Goal: Task Accomplishment & Management: Use online tool/utility

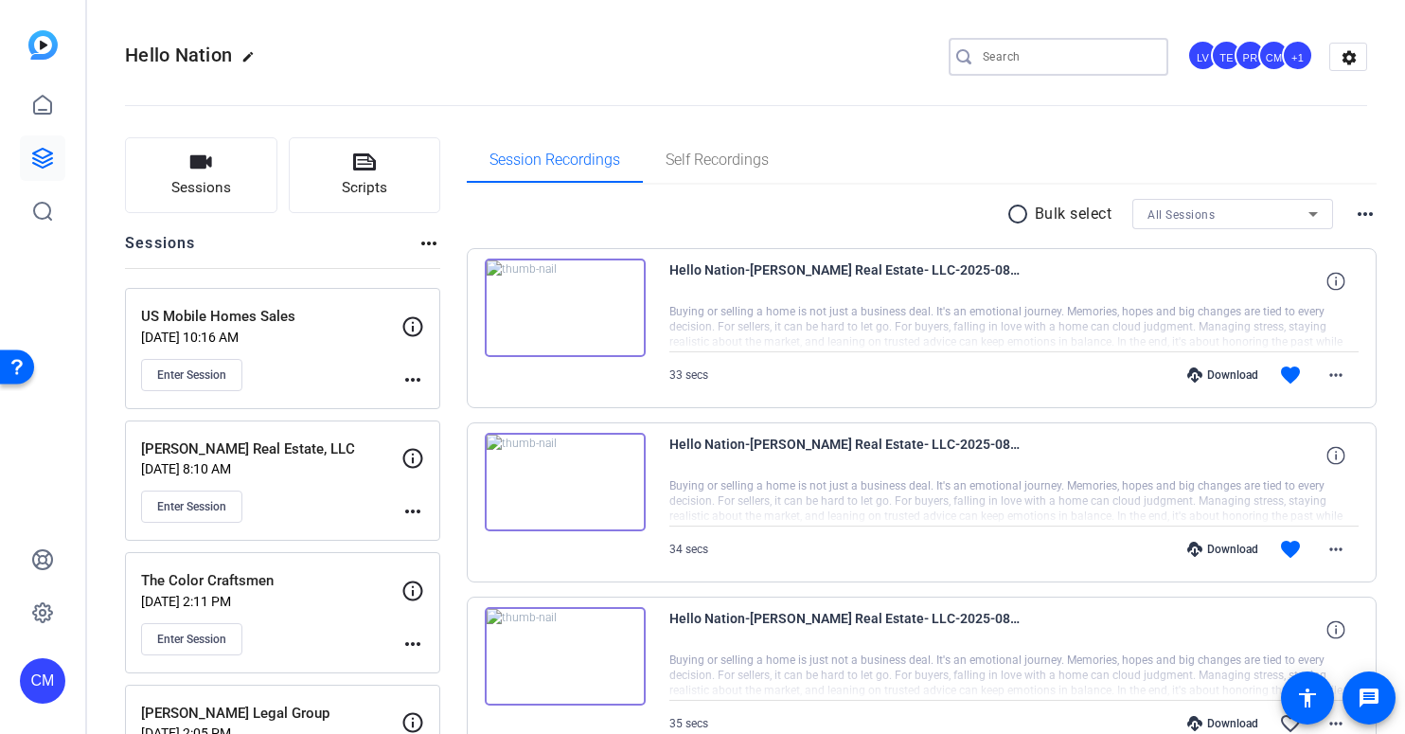
click at [1000, 51] on input "Search" at bounding box center [1068, 56] width 170 height 23
type input "north east"
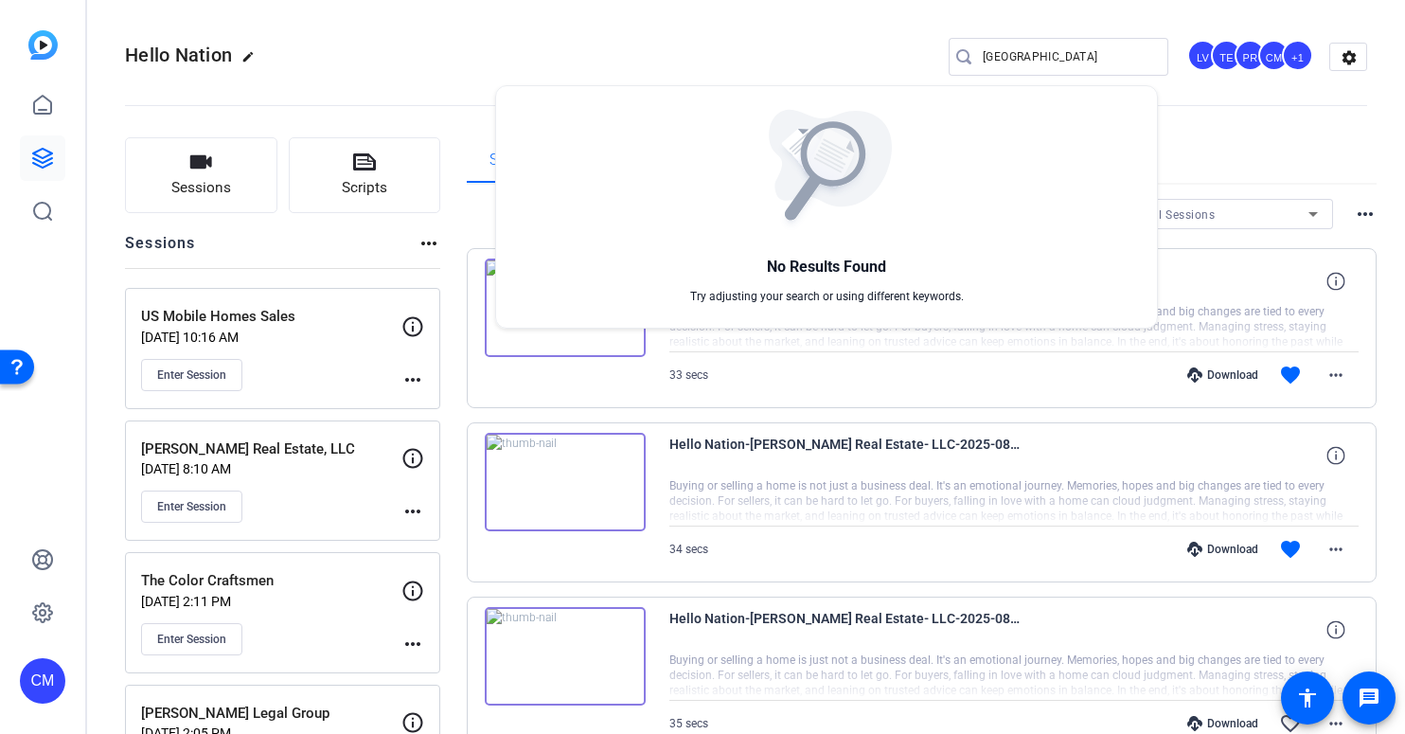
drag, startPoint x: 1037, startPoint y: 56, endPoint x: 904, endPoint y: 57, distance: 133.5
click at [904, 57] on div at bounding box center [702, 367] width 1405 height 734
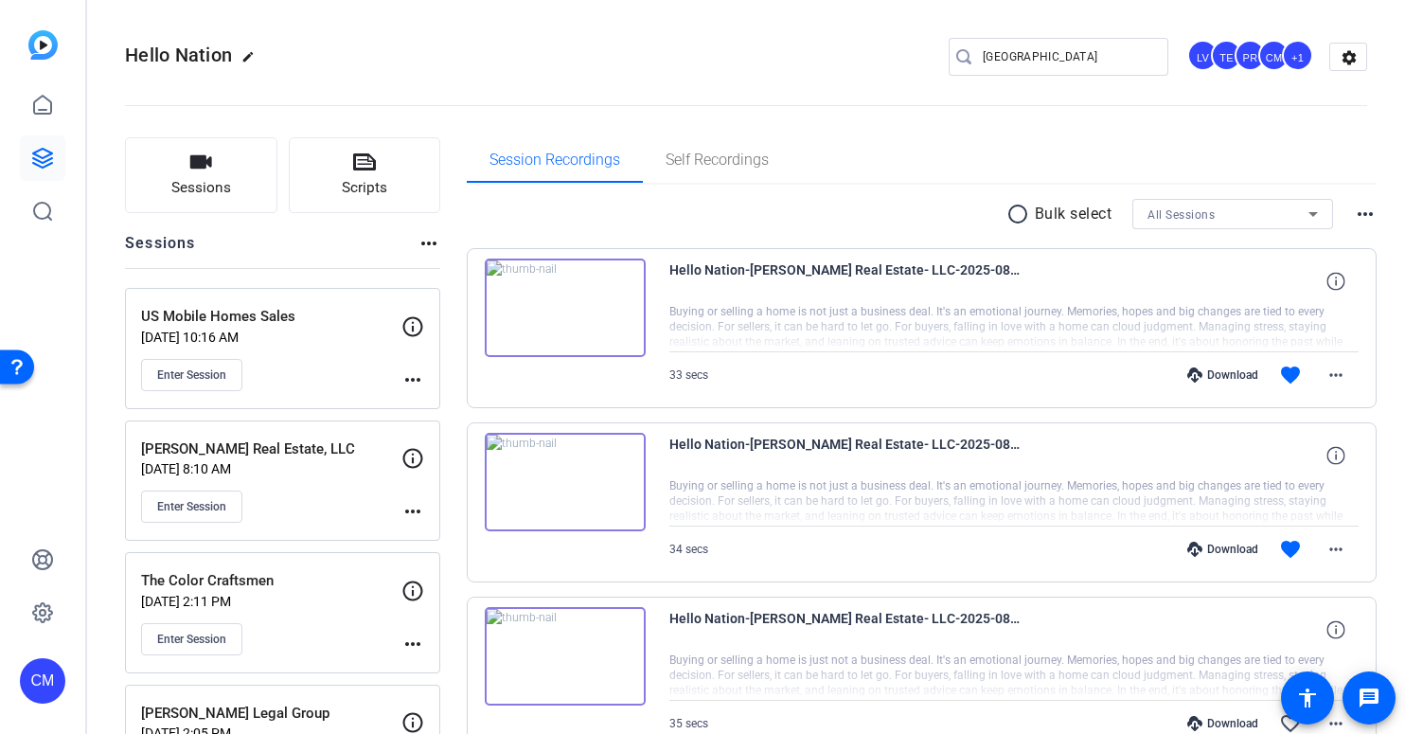
click at [1026, 87] on div at bounding box center [1059, 86] width 220 height 21
drag, startPoint x: 1041, startPoint y: 59, endPoint x: 857, endPoint y: 61, distance: 183.7
click at [857, 61] on div "Hello Nation edit north east LV TE PR CM +1 settings" at bounding box center [746, 57] width 1243 height 28
click at [172, 171] on button "Sessions" at bounding box center [201, 175] width 152 height 76
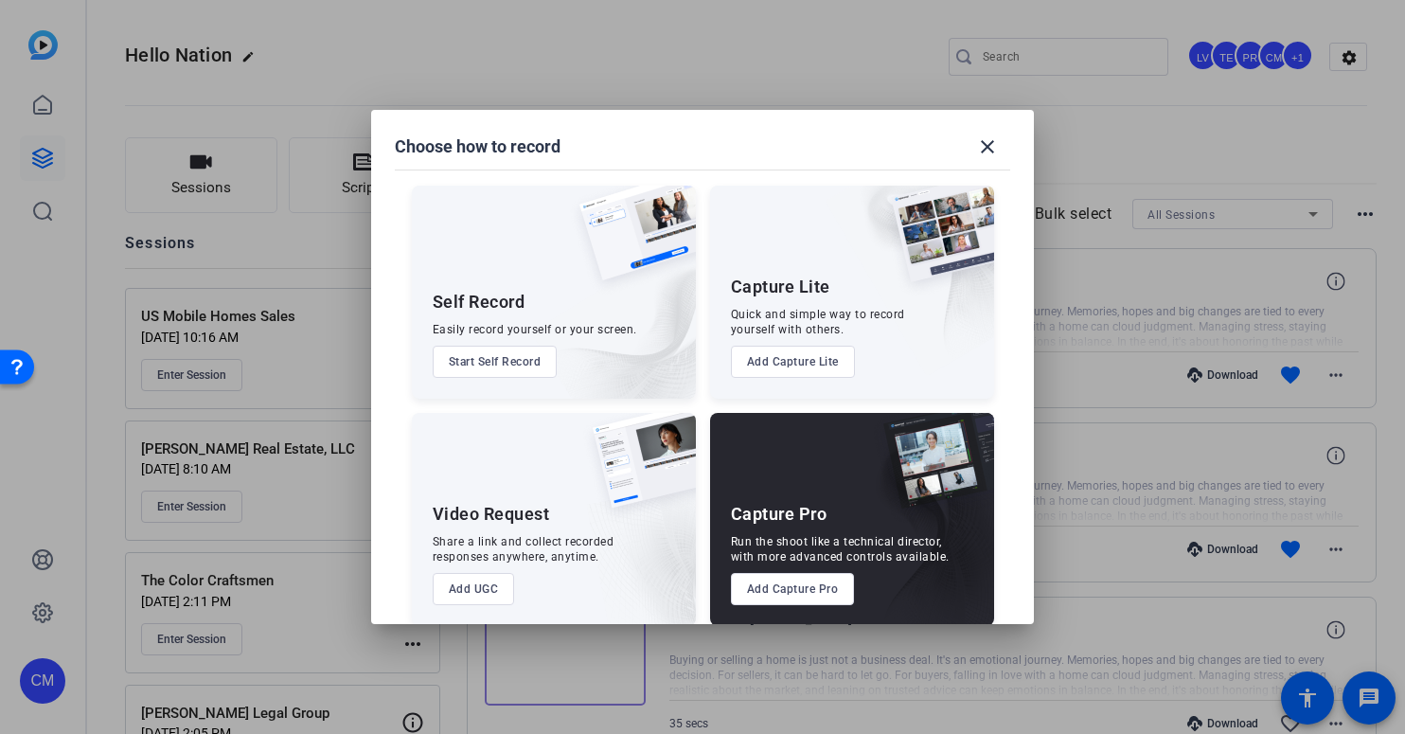
click at [802, 596] on button "Add Capture Pro" at bounding box center [793, 589] width 124 height 32
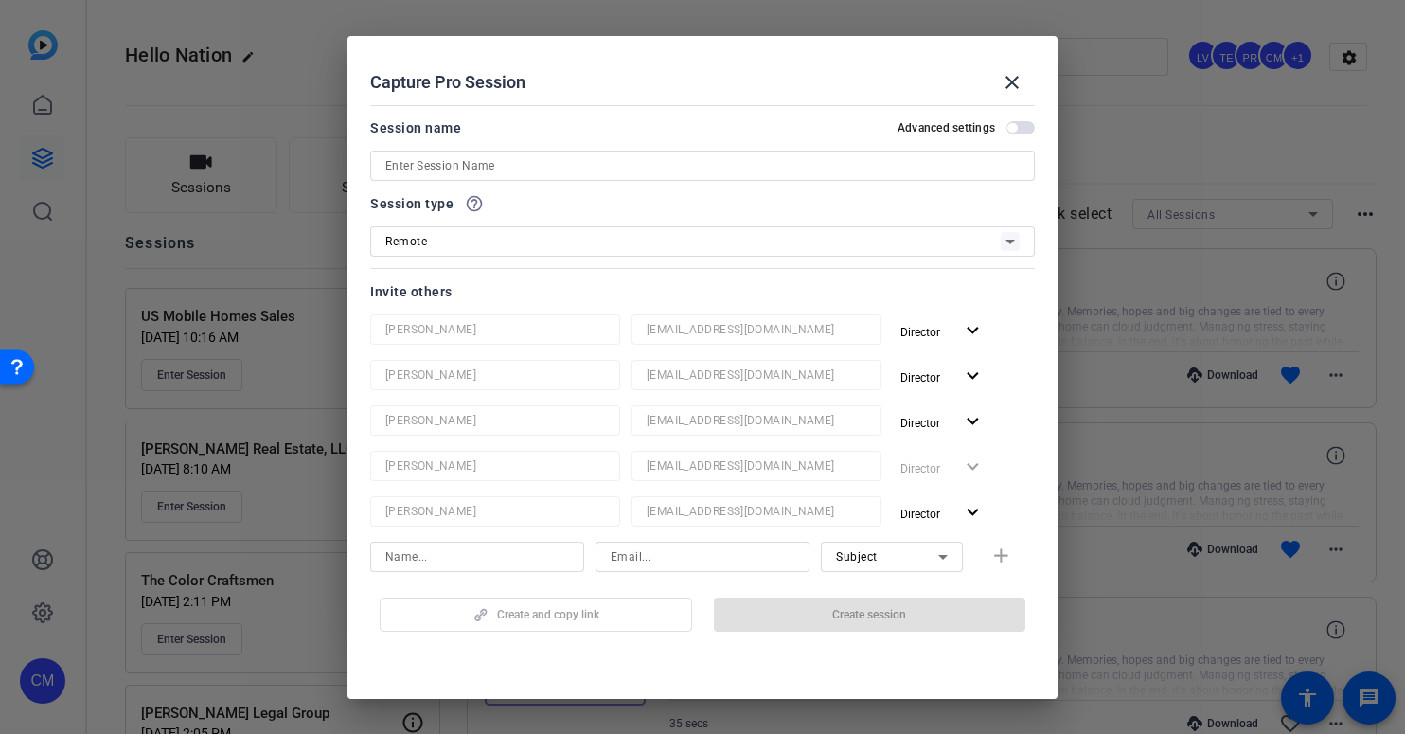
click at [524, 167] on input at bounding box center [702, 165] width 635 height 23
paste input "North East Industries"
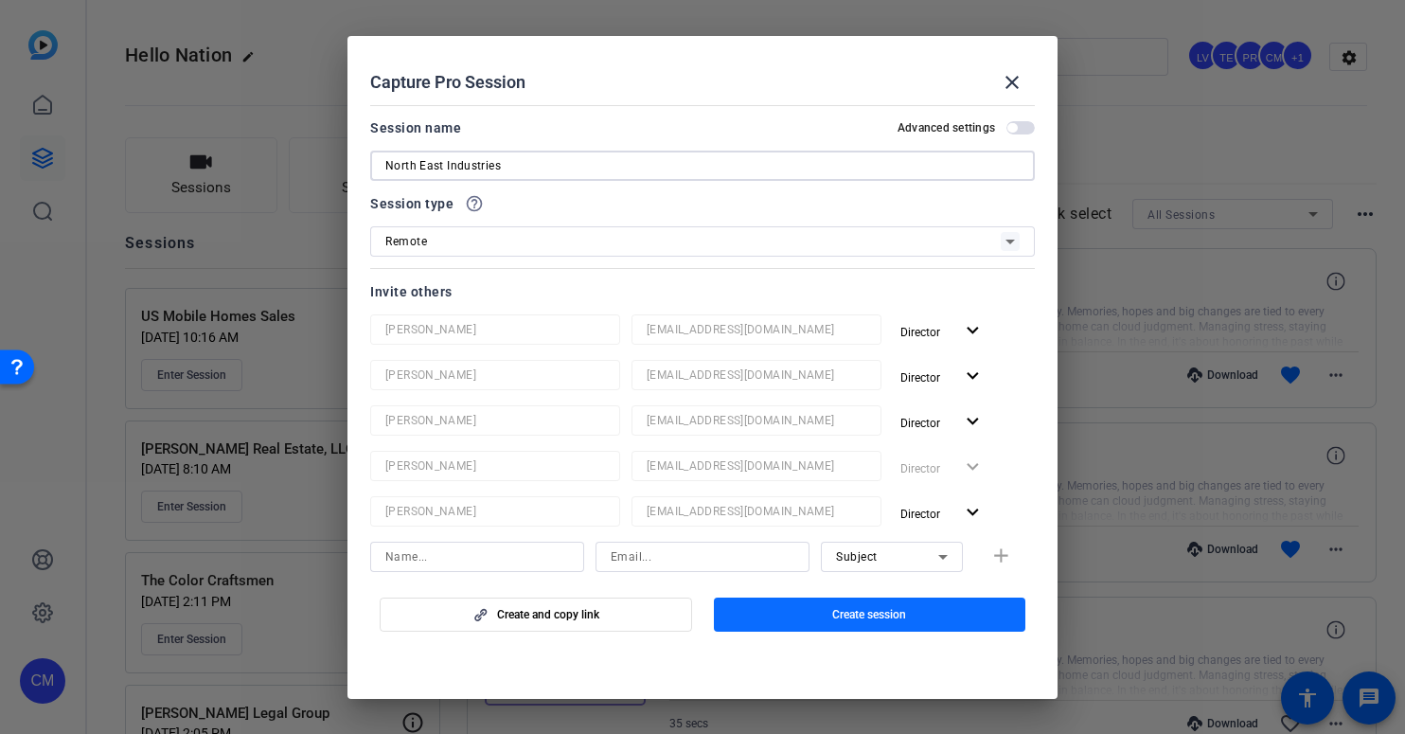
type input "North East Industries"
click at [848, 621] on span "Create session" at bounding box center [869, 614] width 74 height 15
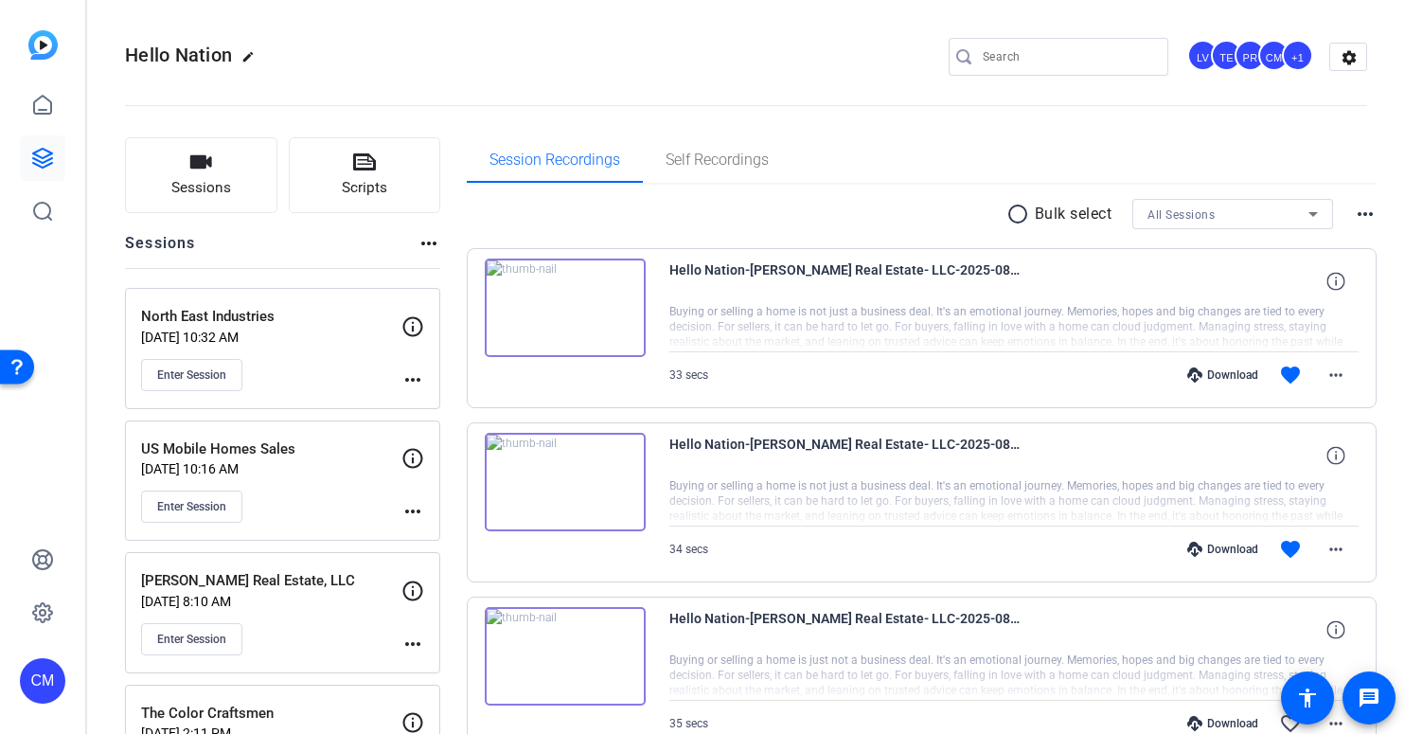
click at [411, 379] on mat-icon "more_horiz" at bounding box center [413, 379] width 23 height 23
click at [451, 411] on span "Edit Session" at bounding box center [460, 407] width 86 height 23
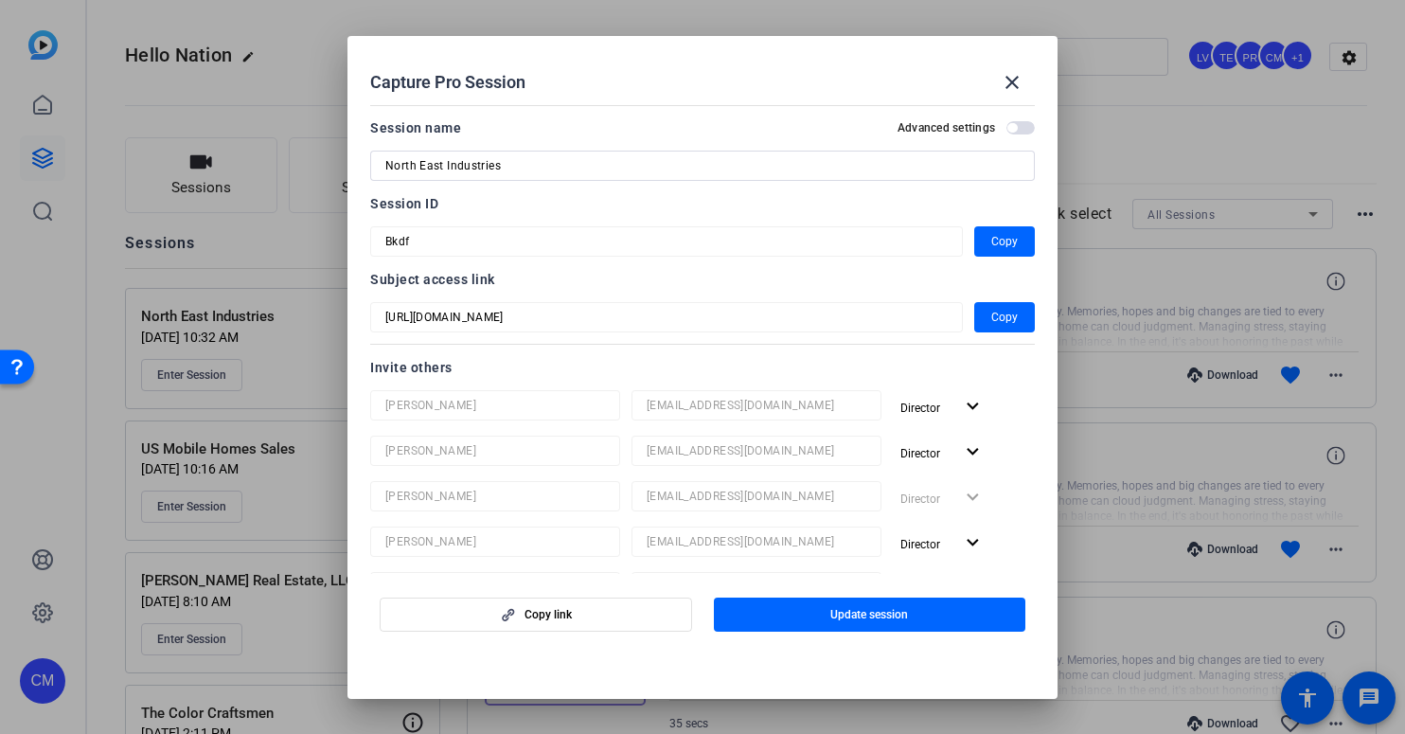
click at [309, 241] on div "Capture Pro Session close Session name Advanced settings North East Industries …" at bounding box center [702, 367] width 1405 height 734
click at [839, 20] on div at bounding box center [702, 367] width 1405 height 734
